Goal: Task Accomplishment & Management: Use online tool/utility

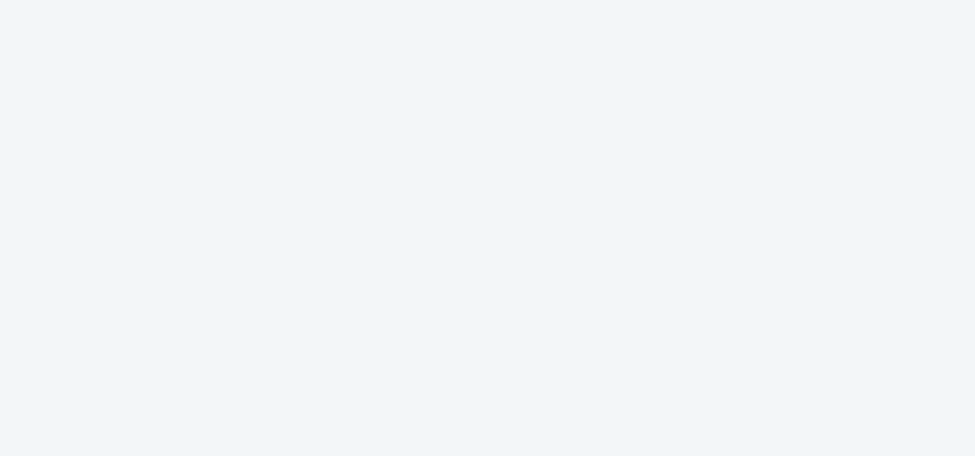
click at [532, 101] on div at bounding box center [487, 228] width 975 height 456
